Goal: Task Accomplishment & Management: Manage account settings

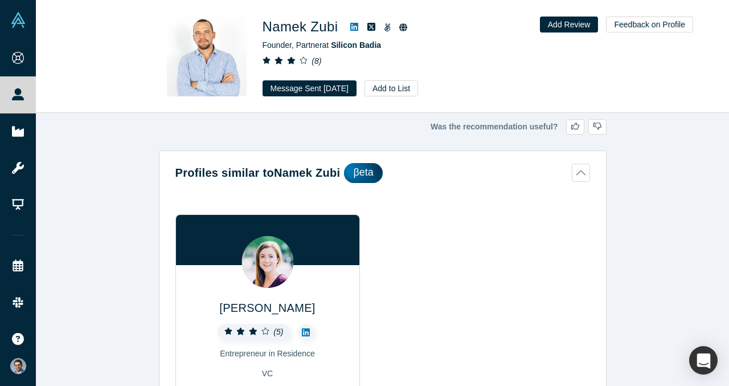
scroll to position [2120, 0]
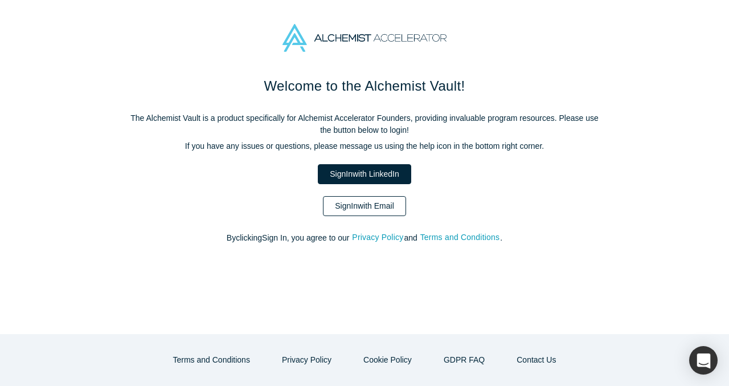
click at [379, 203] on link "Sign In with Email" at bounding box center [364, 206] width 83 height 20
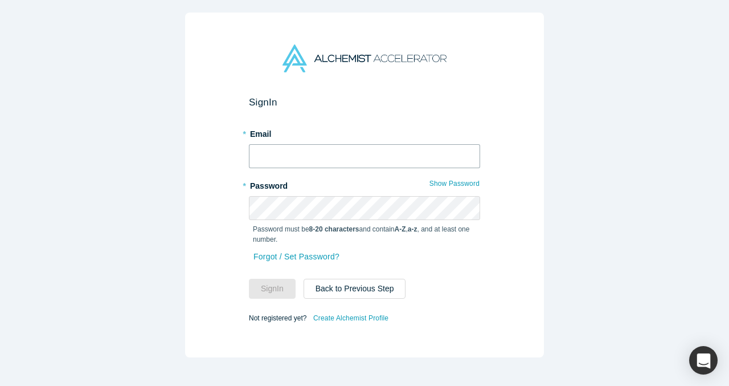
click at [370, 161] on input "text" at bounding box center [364, 156] width 231 height 24
click at [0, 385] on com-1password-button at bounding box center [0, 386] width 0 height 0
type input "vp@verbaflo.ai"
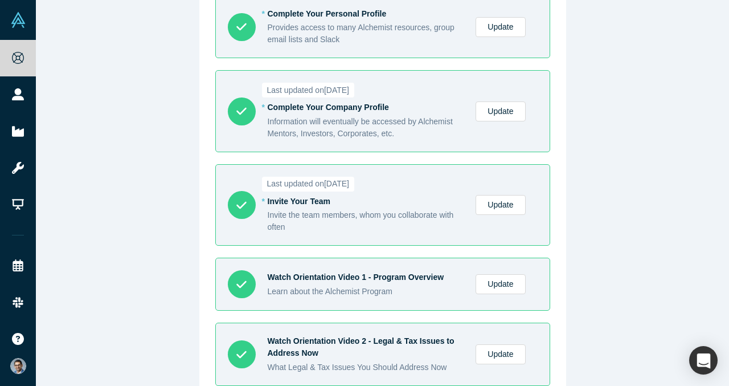
scroll to position [113, 0]
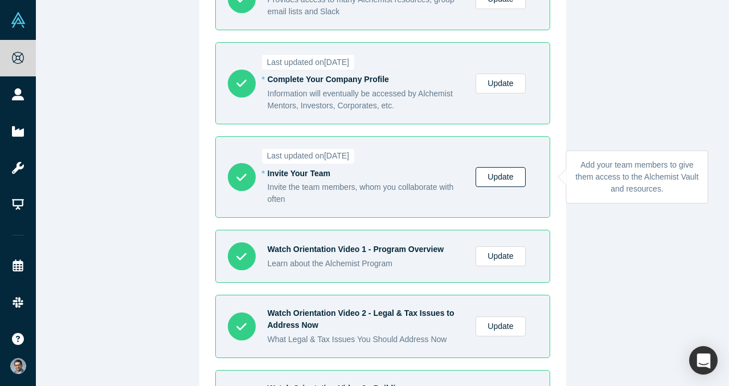
click at [499, 172] on link "Update" at bounding box center [501, 177] width 50 height 20
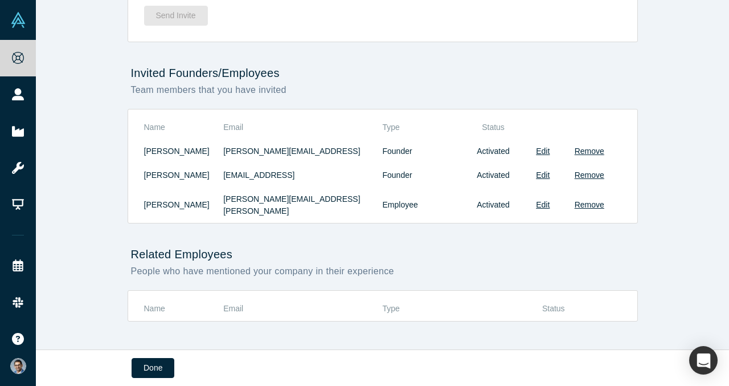
scroll to position [195, 0]
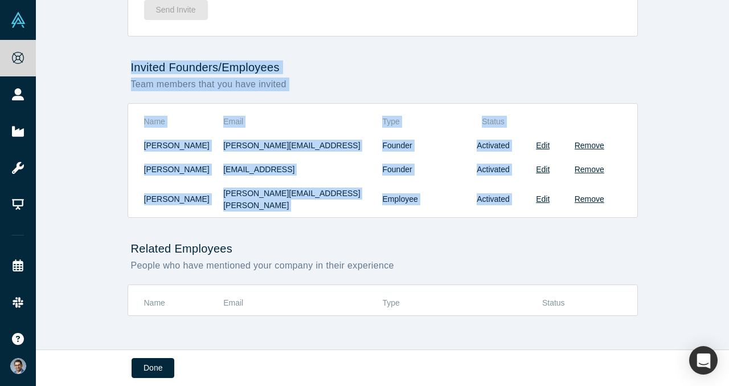
drag, startPoint x: 620, startPoint y: 198, endPoint x: 125, endPoint y: 56, distance: 514.7
click at [125, 56] on div "Manage the Founding Team VerbaFlo (Alchemist XLI) The Vault is exclusive to sta…" at bounding box center [382, 174] width 693 height 349
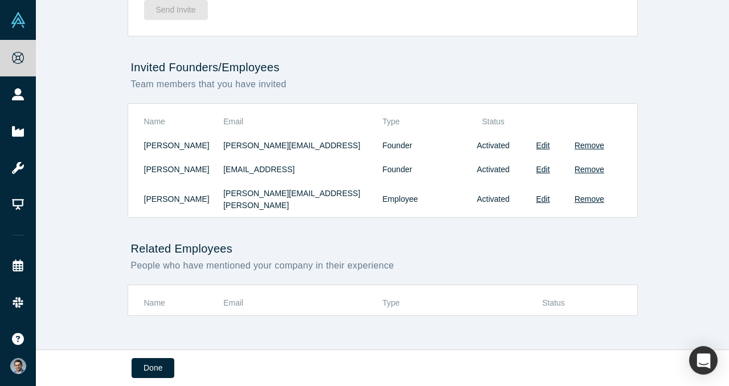
click at [128, 62] on h2 "Invited Founders/Employees" at bounding box center [383, 67] width 510 height 14
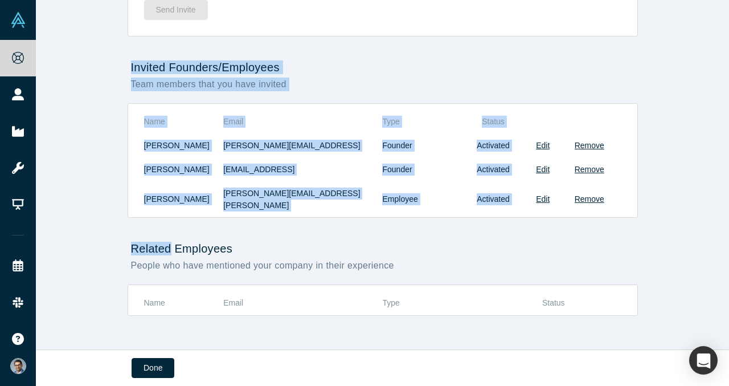
drag, startPoint x: 128, startPoint y: 62, endPoint x: 534, endPoint y: 223, distance: 437.2
click at [535, 220] on div "Manage the Founding Team VerbaFlo (Alchemist XLI) The Vault is exclusive to sta…" at bounding box center [382, 174] width 693 height 349
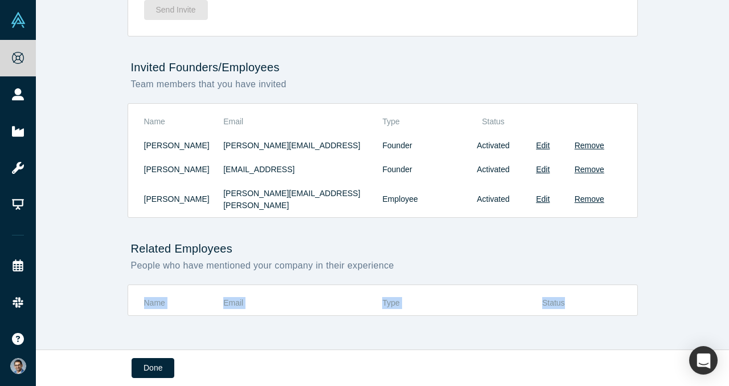
drag, startPoint x: 593, startPoint y: 292, endPoint x: 454, endPoint y: 252, distance: 144.6
click at [472, 263] on div "Manage the Founding Team VerbaFlo (Alchemist XLI) The Vault is exclusive to sta…" at bounding box center [382, 174] width 693 height 349
drag, startPoint x: 453, startPoint y: 252, endPoint x: 447, endPoint y: 251, distance: 6.3
click at [448, 259] on div "People who have mentioned your company in their experience" at bounding box center [383, 266] width 510 height 14
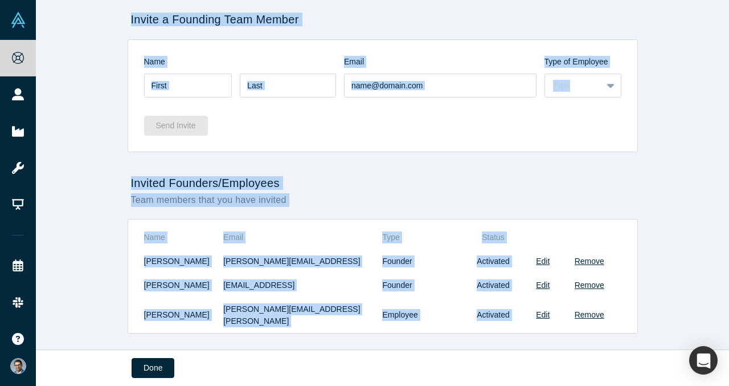
scroll to position [0, 0]
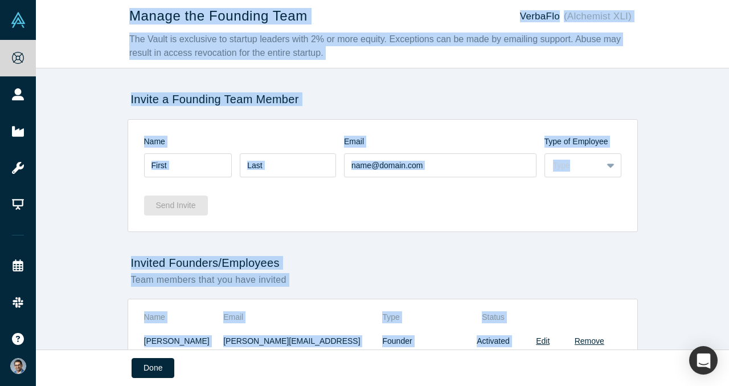
drag, startPoint x: 421, startPoint y: 253, endPoint x: 114, endPoint y: 9, distance: 392.0
click at [114, 9] on div "Manage the Founding Team VerbaFlo (Alchemist XLI) The Vault is exclusive to sta…" at bounding box center [382, 174] width 693 height 349
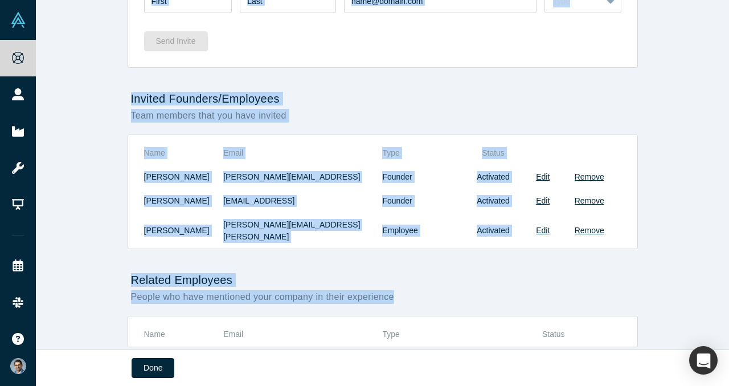
scroll to position [195, 0]
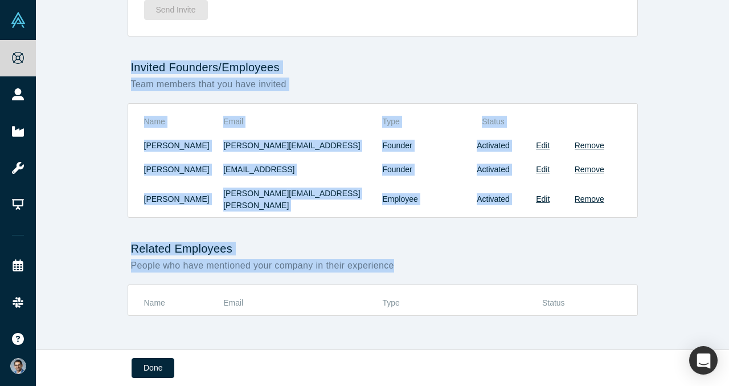
click at [118, 62] on div "Manage the Founding Team VerbaFlo (Alchemist XLI) The Vault is exclusive to sta…" at bounding box center [382, 174] width 693 height 349
drag, startPoint x: 116, startPoint y: 15, endPoint x: 296, endPoint y: 384, distance: 410.8
click at [296, 384] on main "Manage the Founding Team VerbaFlo (Alchemist XLI) The Vault is exclusive to sta…" at bounding box center [382, 193] width 693 height 386
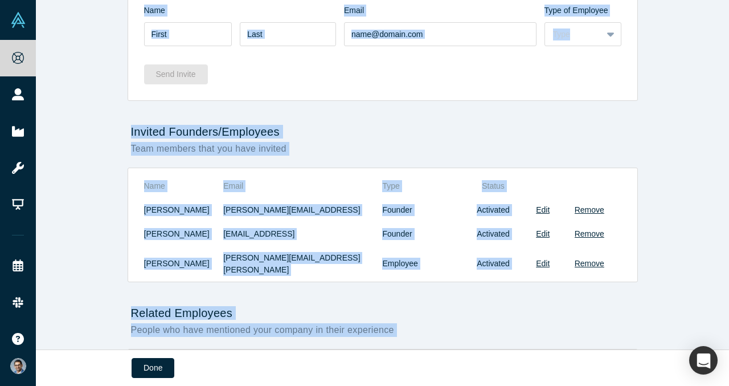
scroll to position [0, 0]
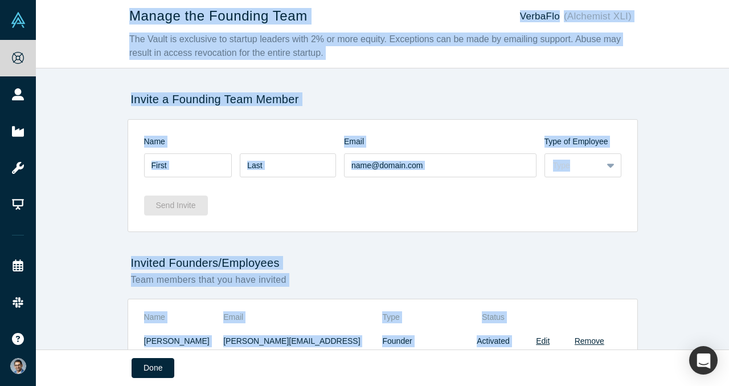
click at [369, 96] on h2 "Invite a Founding Team Member" at bounding box center [383, 99] width 510 height 14
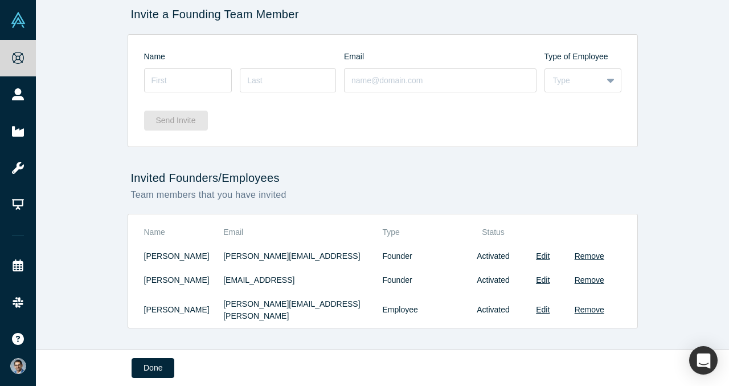
scroll to position [93, 0]
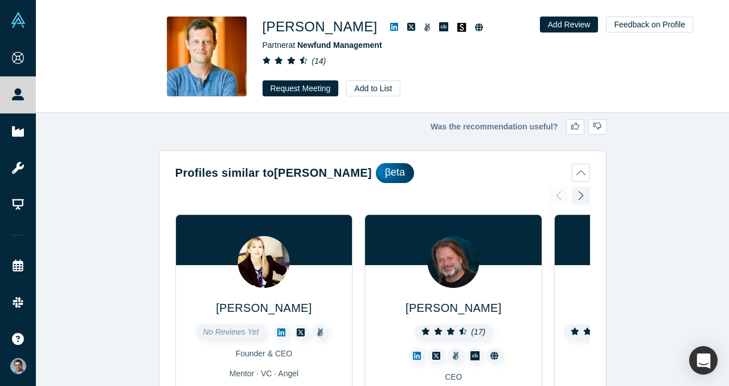
scroll to position [2765, 0]
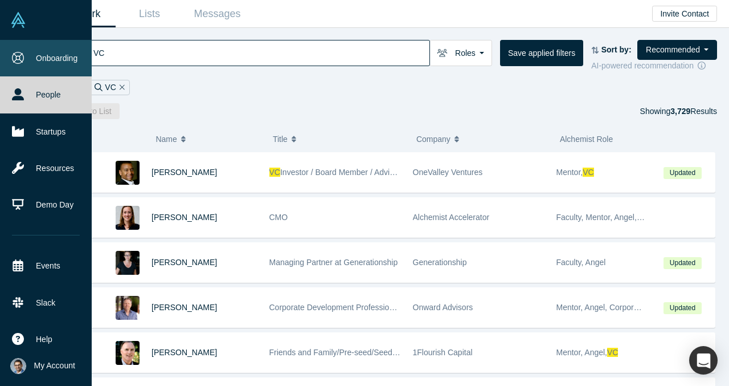
click at [19, 47] on link "Onboarding" at bounding box center [46, 58] width 92 height 36
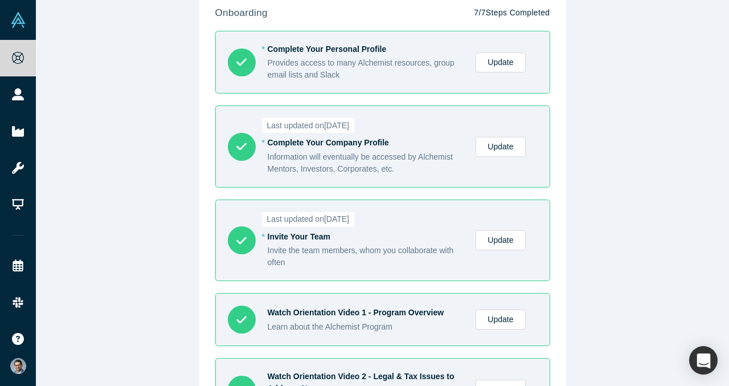
scroll to position [65, 0]
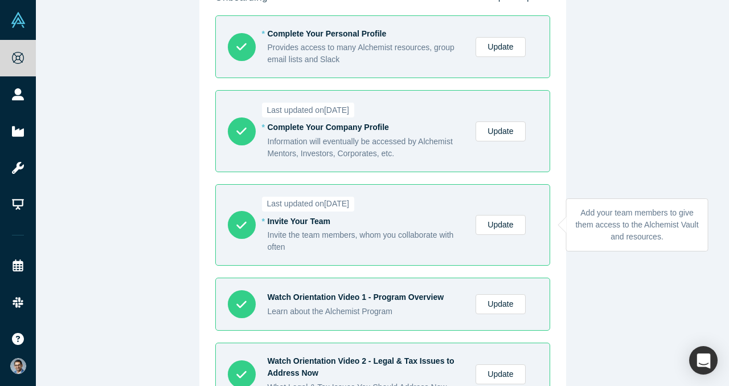
click at [505, 228] on link "Update" at bounding box center [501, 225] width 50 height 20
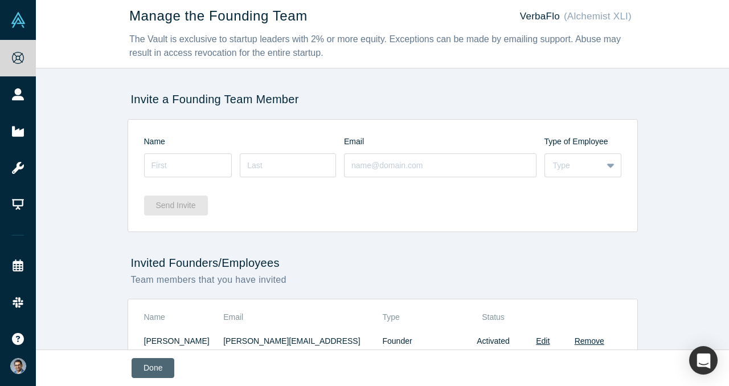
click at [152, 370] on button "Done" at bounding box center [153, 368] width 43 height 20
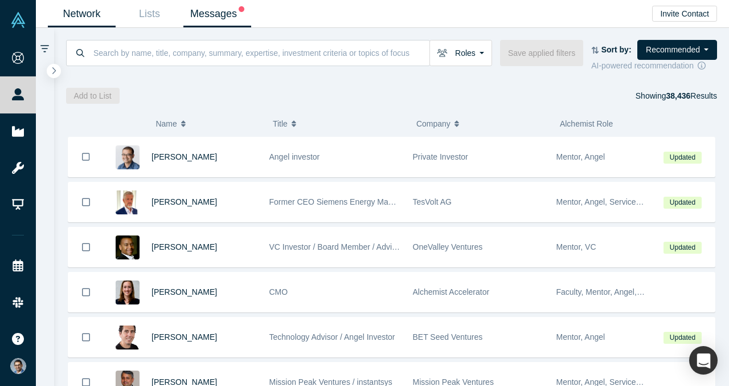
click at [232, 19] on link "Messages" at bounding box center [217, 14] width 68 height 27
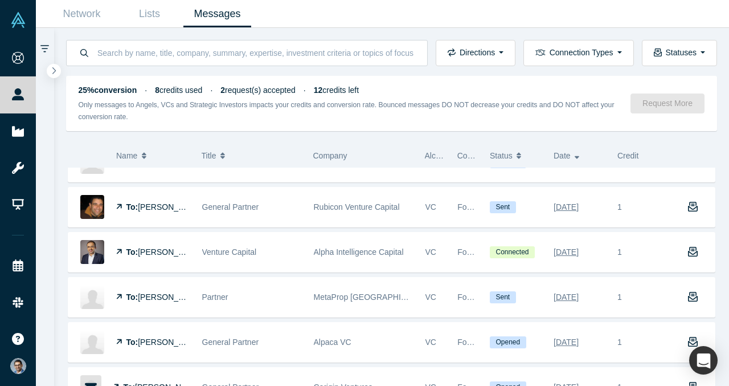
scroll to position [861, 0]
